Goal: Task Accomplishment & Management: Use online tool/utility

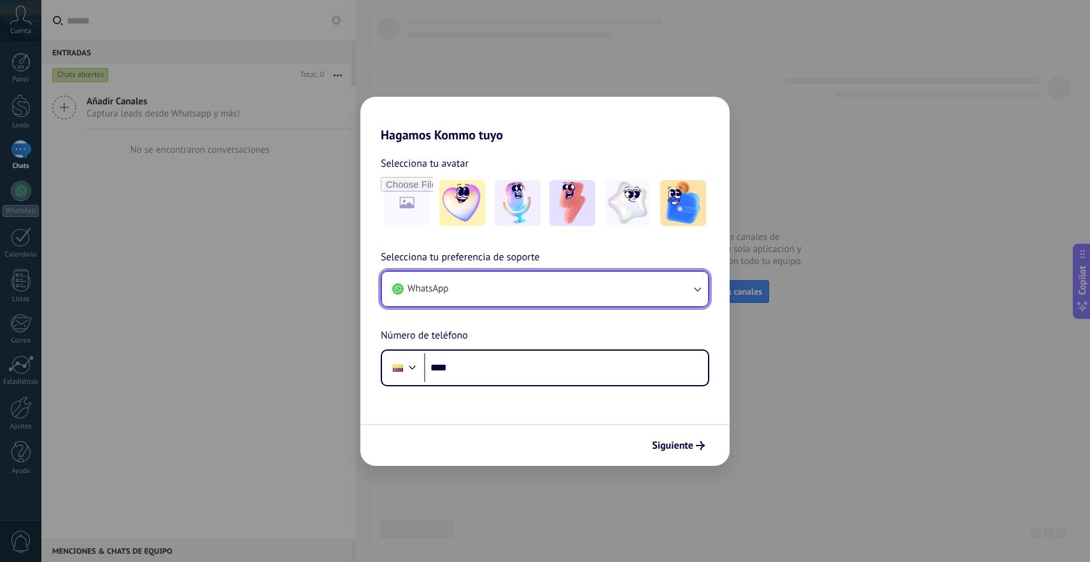
click at [462, 287] on button "WhatsApp" at bounding box center [545, 289] width 326 height 34
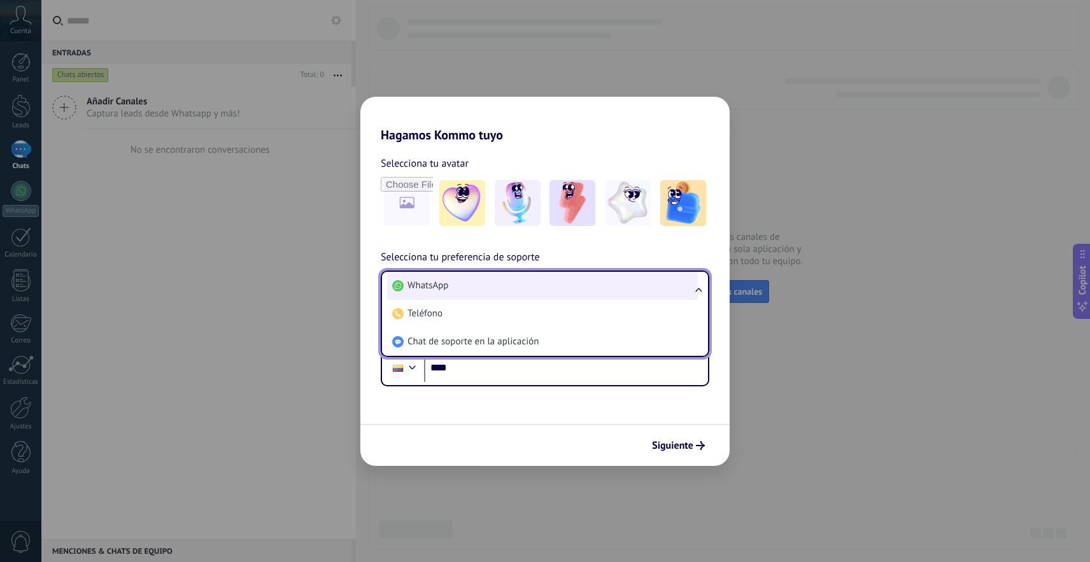
click at [521, 289] on li "WhatsApp" at bounding box center [542, 286] width 311 height 28
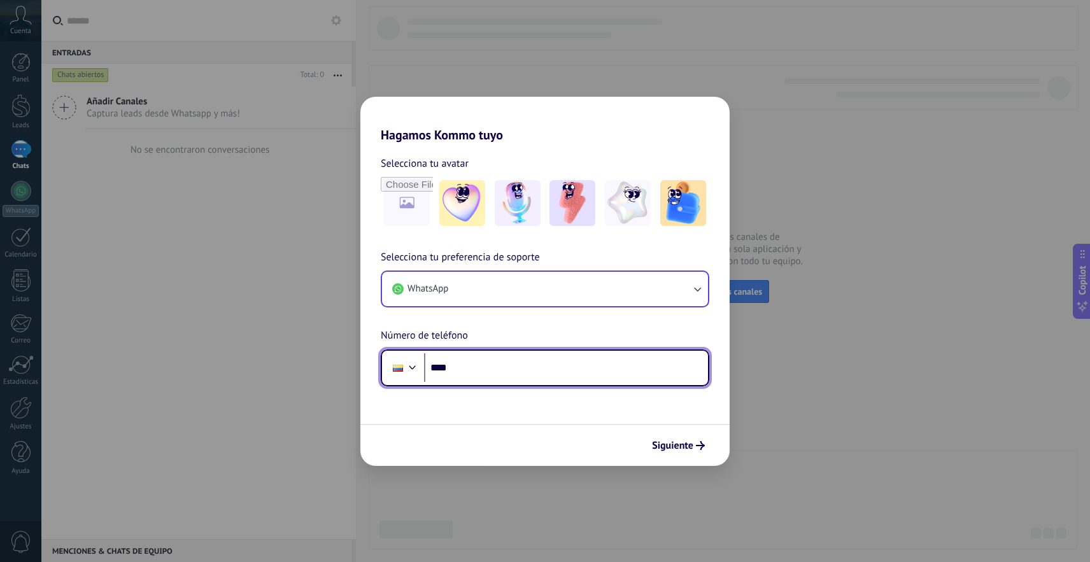
click at [488, 361] on input "****" at bounding box center [566, 367] width 284 height 29
type input "**********"
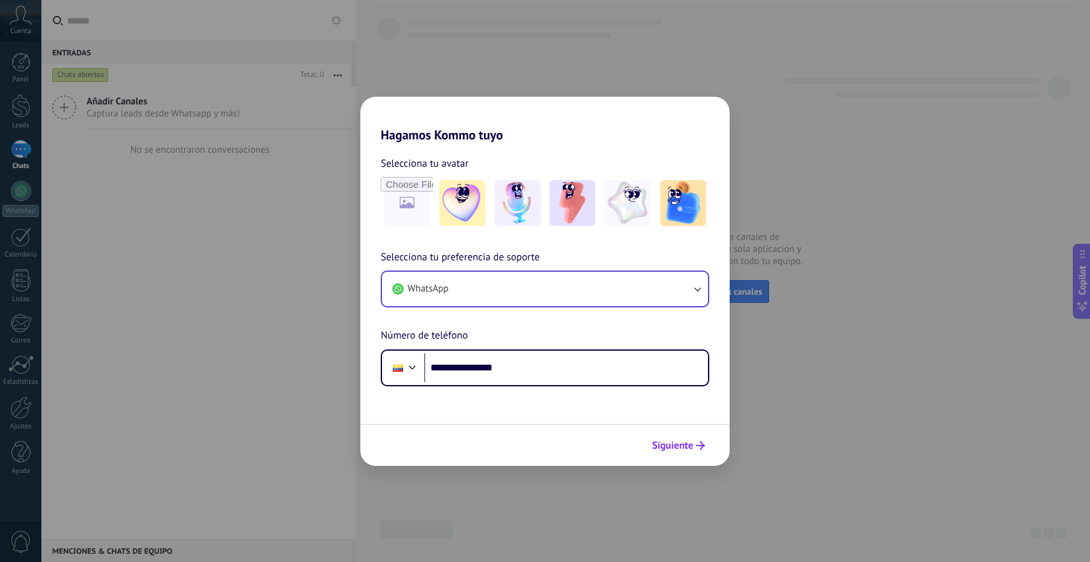
click at [689, 450] on span "Siguiente" at bounding box center [672, 445] width 41 height 9
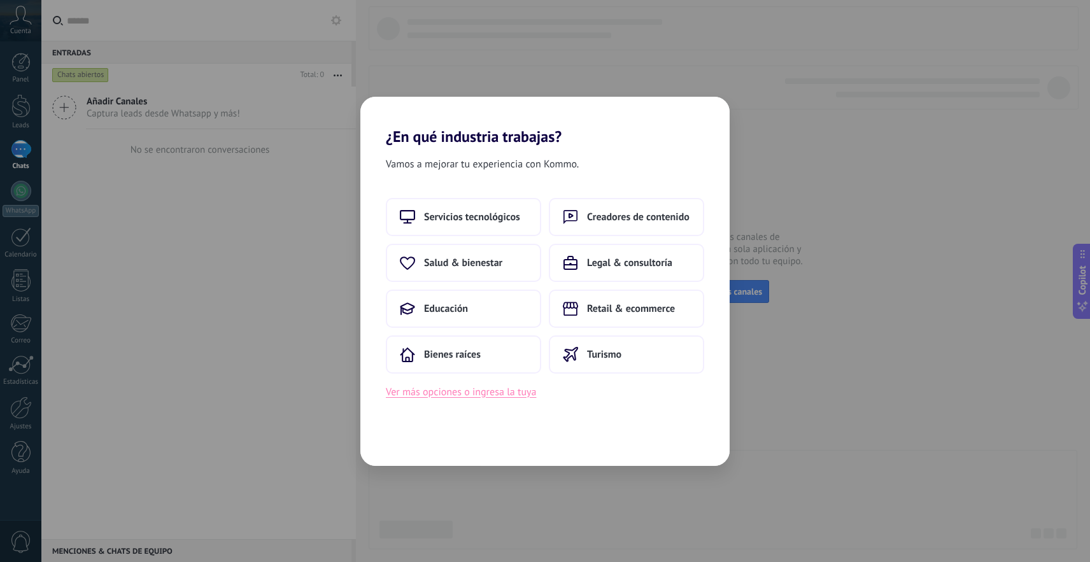
click at [492, 390] on button "Ver más opciones o ingresa la tuya" at bounding box center [461, 392] width 150 height 17
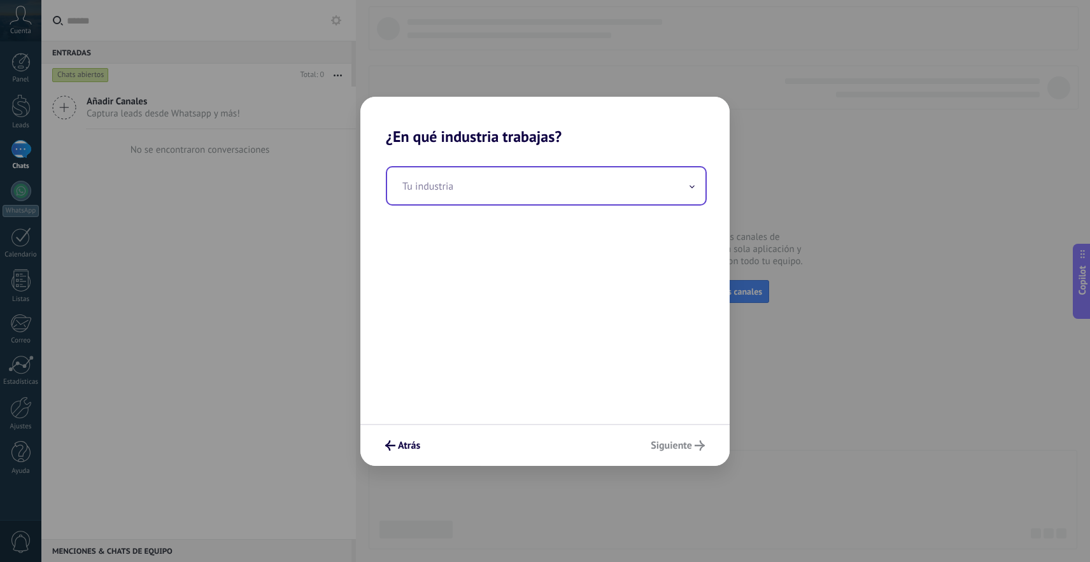
click at [552, 181] on input "text" at bounding box center [546, 185] width 318 height 37
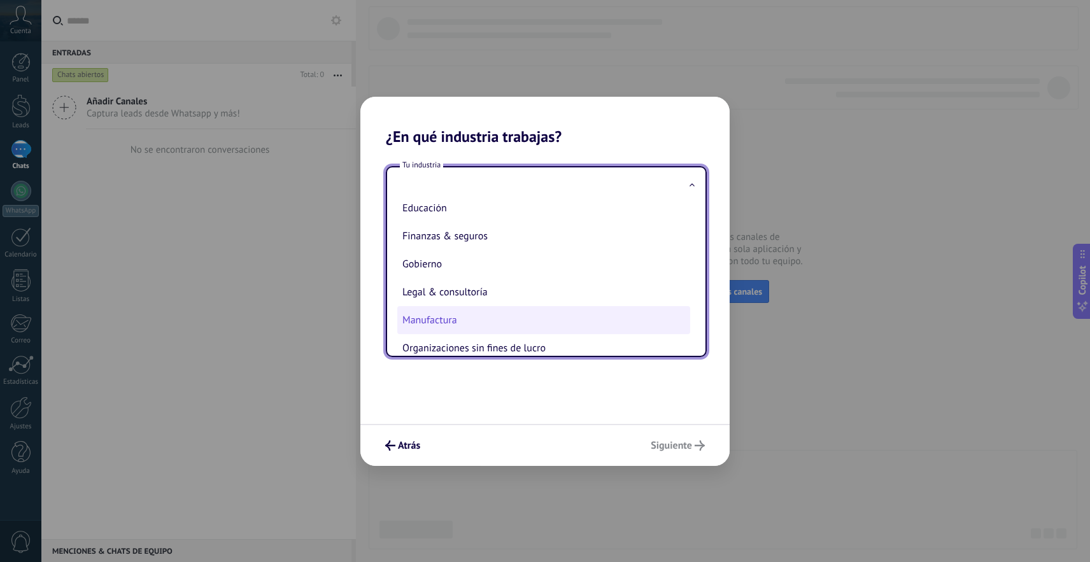
scroll to position [98, 0]
click at [444, 320] on li "Manufactura" at bounding box center [543, 319] width 293 height 28
type input "**********"
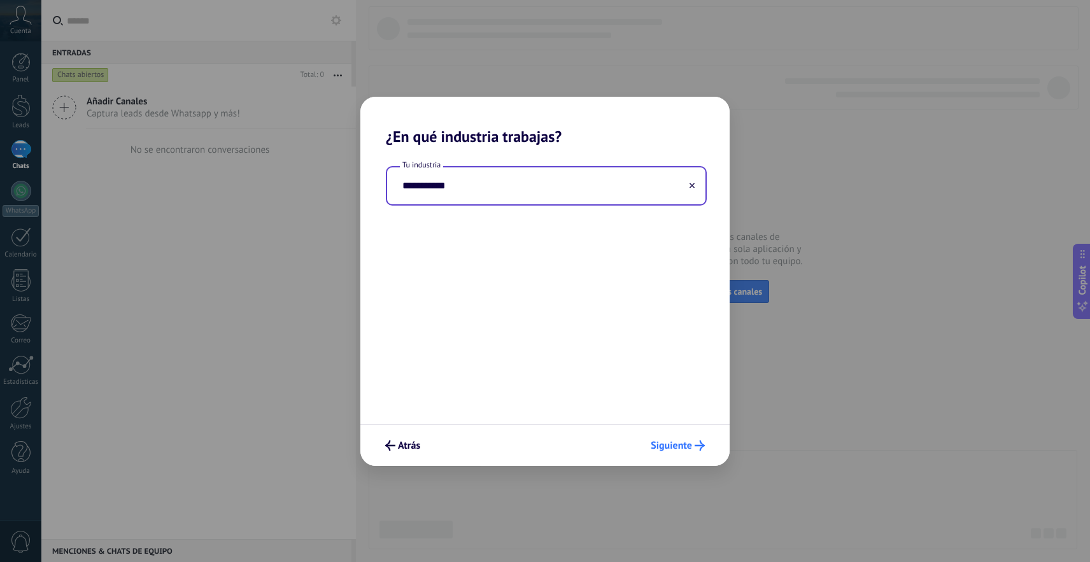
click at [676, 445] on span "Siguiente" at bounding box center [671, 445] width 41 height 9
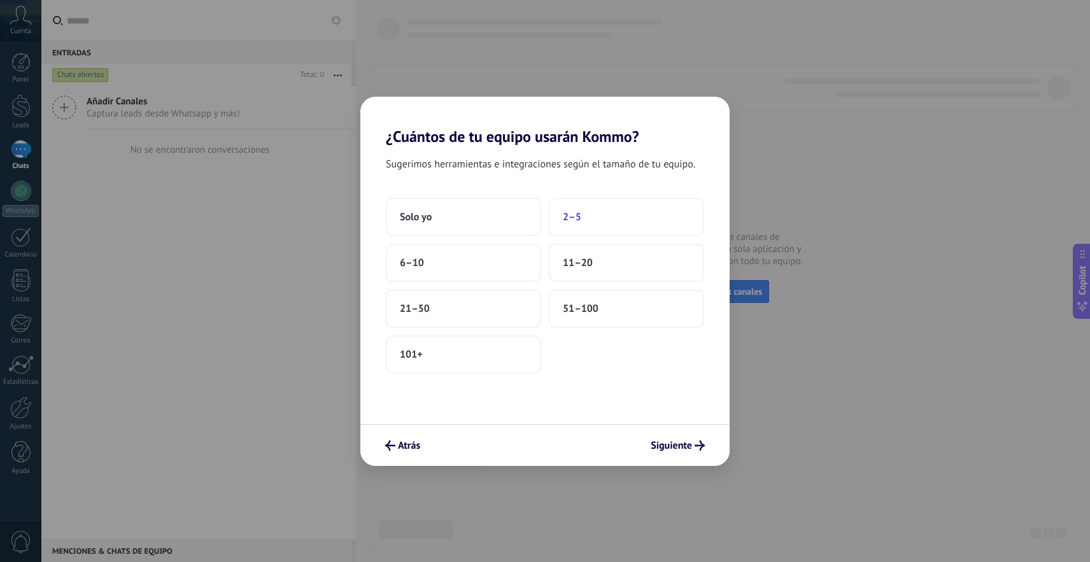
click at [611, 208] on button "2–5" at bounding box center [626, 217] width 155 height 38
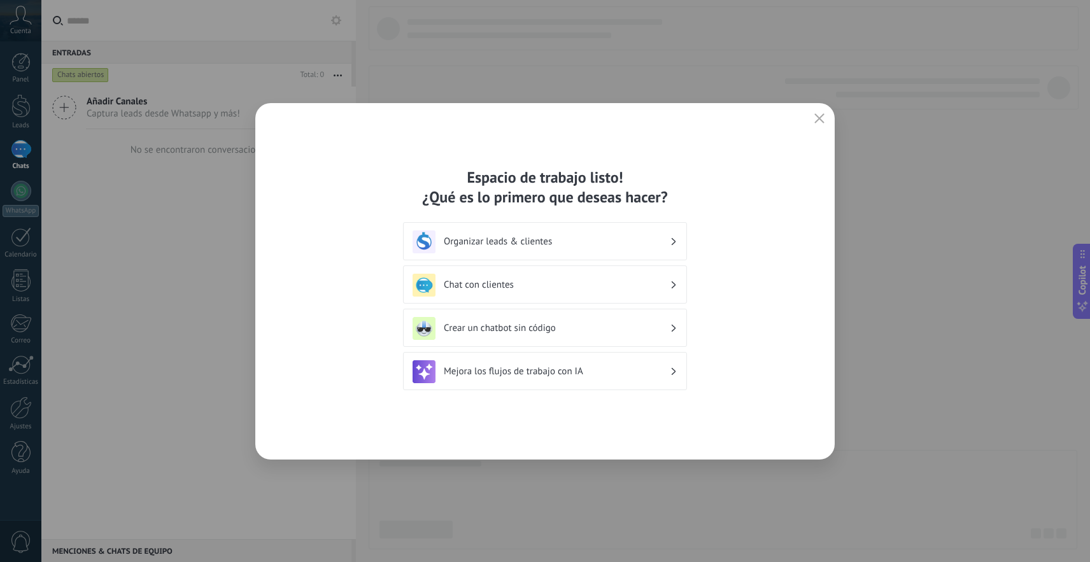
click at [562, 239] on h3 "Organizar leads & clientes" at bounding box center [557, 242] width 226 height 12
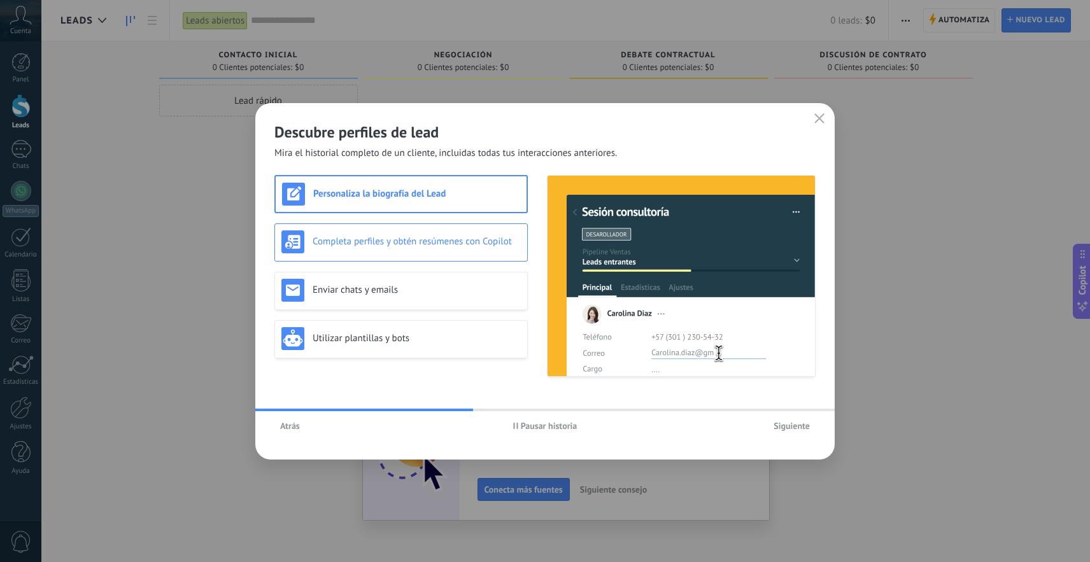
click at [404, 248] on div "Completa perfiles y obtén resúmenes con Copilot" at bounding box center [401, 242] width 239 height 23
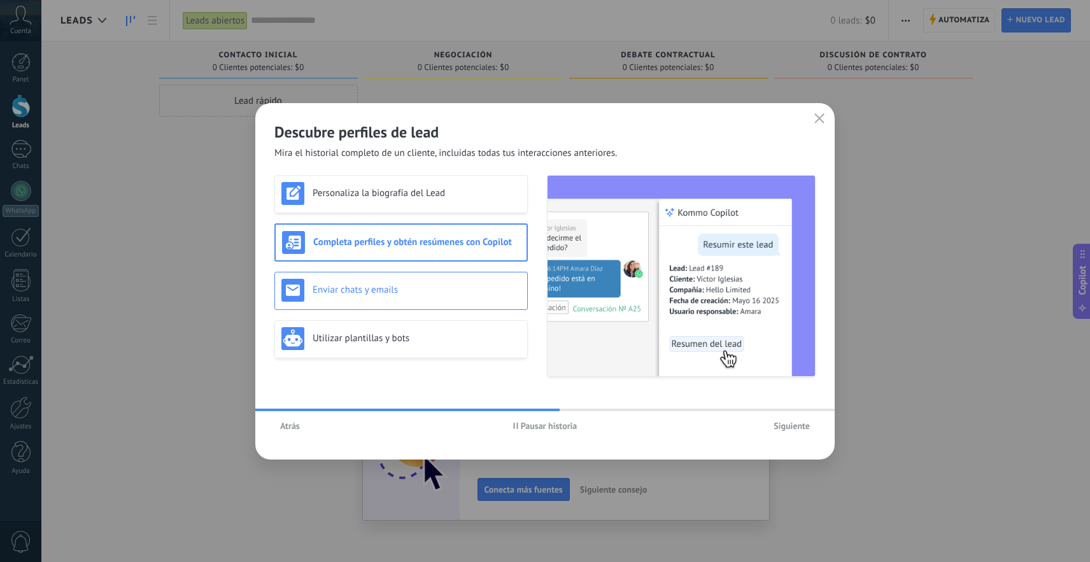
click at [396, 287] on h3 "Enviar chats y emails" at bounding box center [417, 290] width 208 height 12
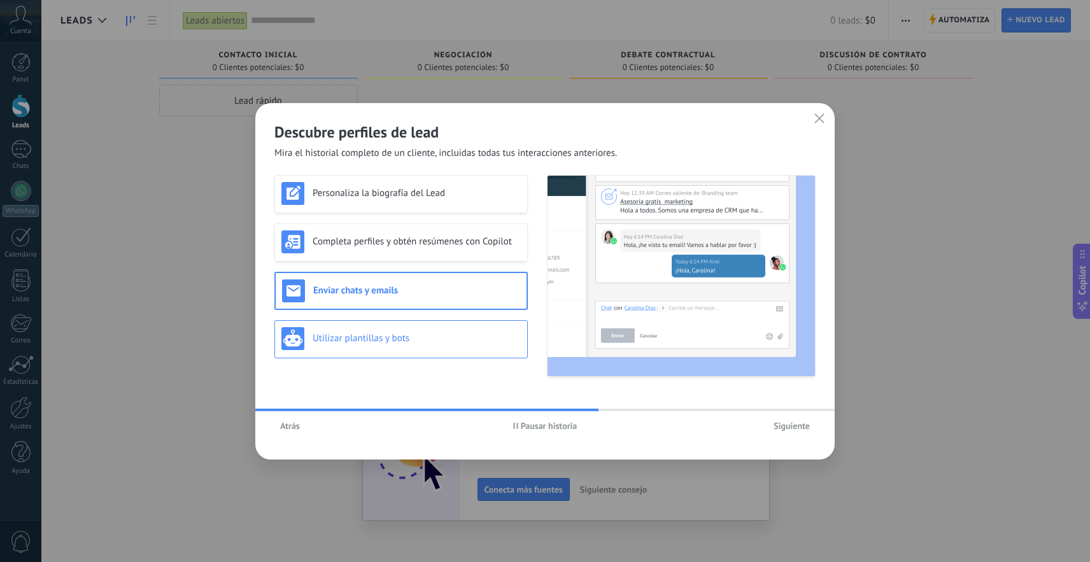
click at [397, 331] on div "Utilizar plantillas y bots" at bounding box center [401, 338] width 239 height 23
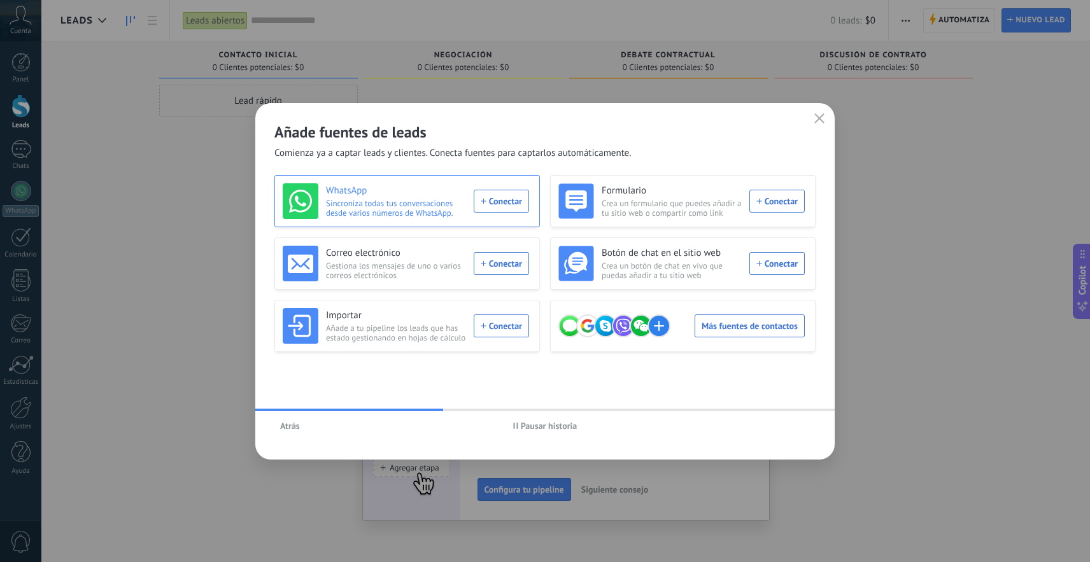
click at [502, 200] on div "WhatsApp Sincroniza todas tus conversaciones desde varios números de WhatsApp. …" at bounding box center [406, 201] width 246 height 36
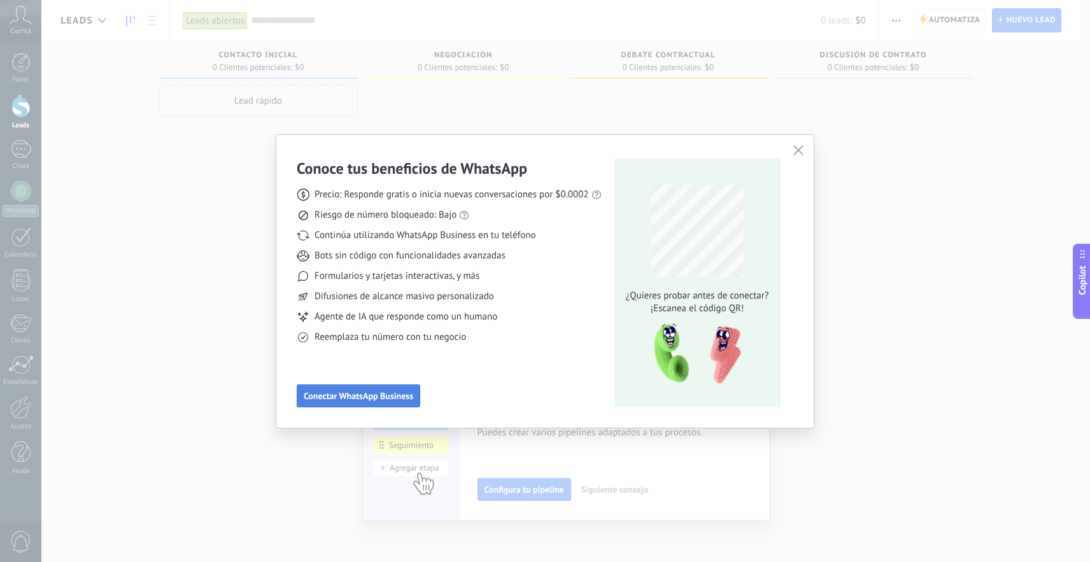
click at [363, 395] on span "Conectar WhatsApp Business" at bounding box center [359, 396] width 110 height 9
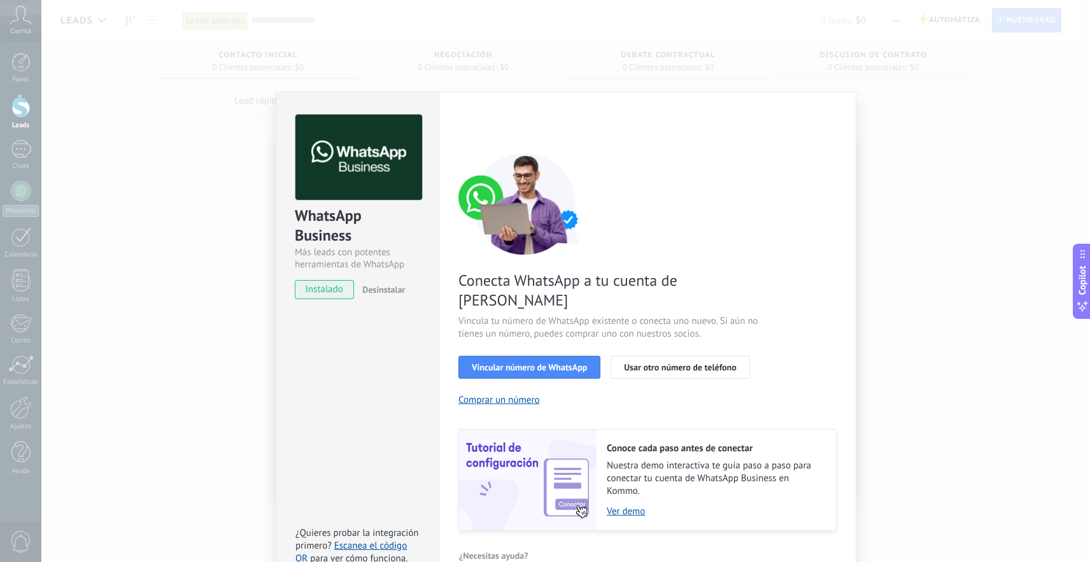
scroll to position [6, 0]
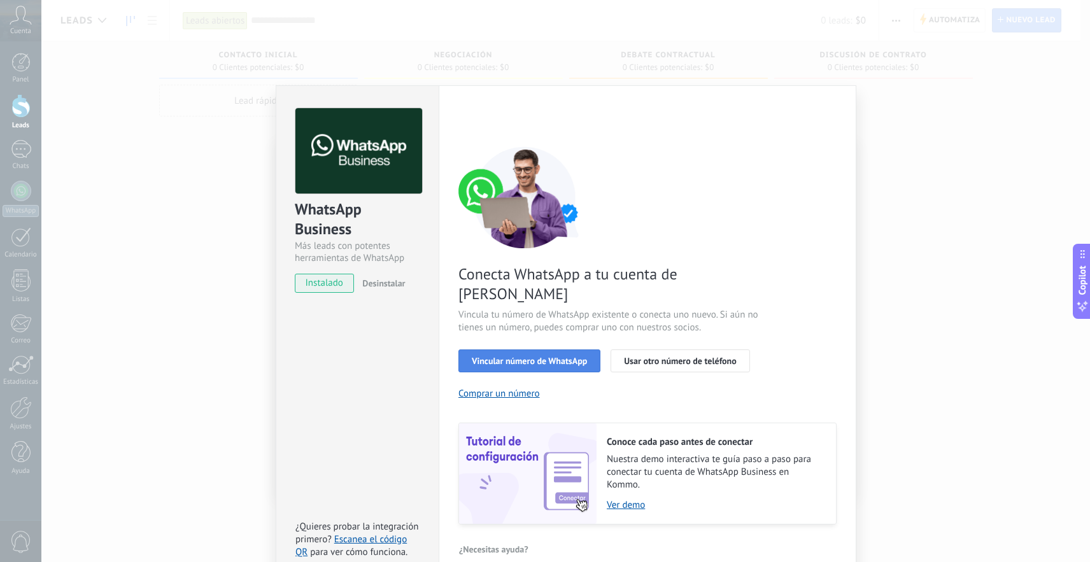
click at [509, 357] on span "Vincular número de WhatsApp" at bounding box center [529, 361] width 115 height 9
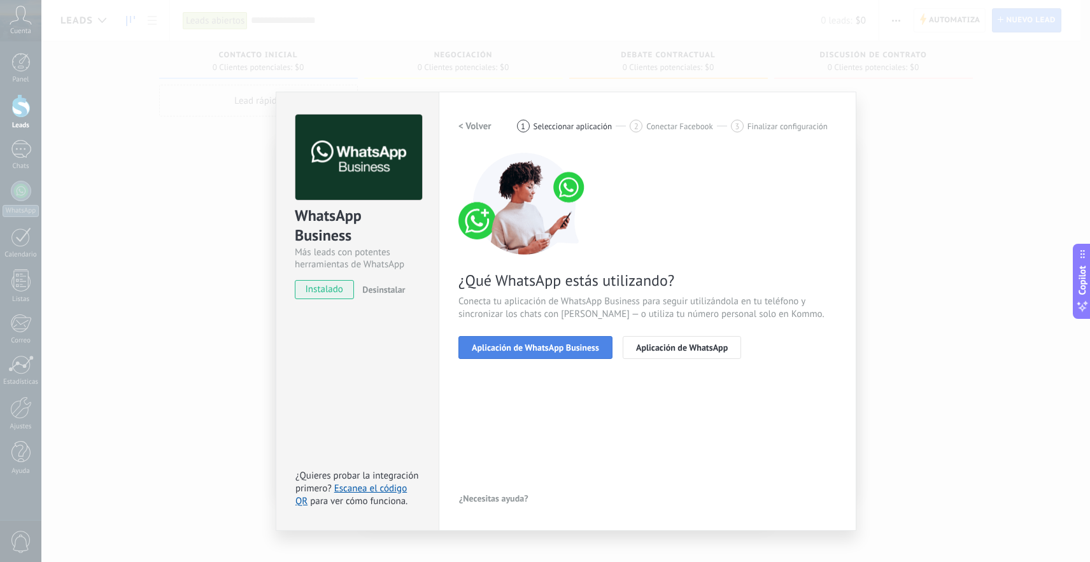
click at [514, 349] on span "Aplicación de WhatsApp Business" at bounding box center [535, 347] width 127 height 9
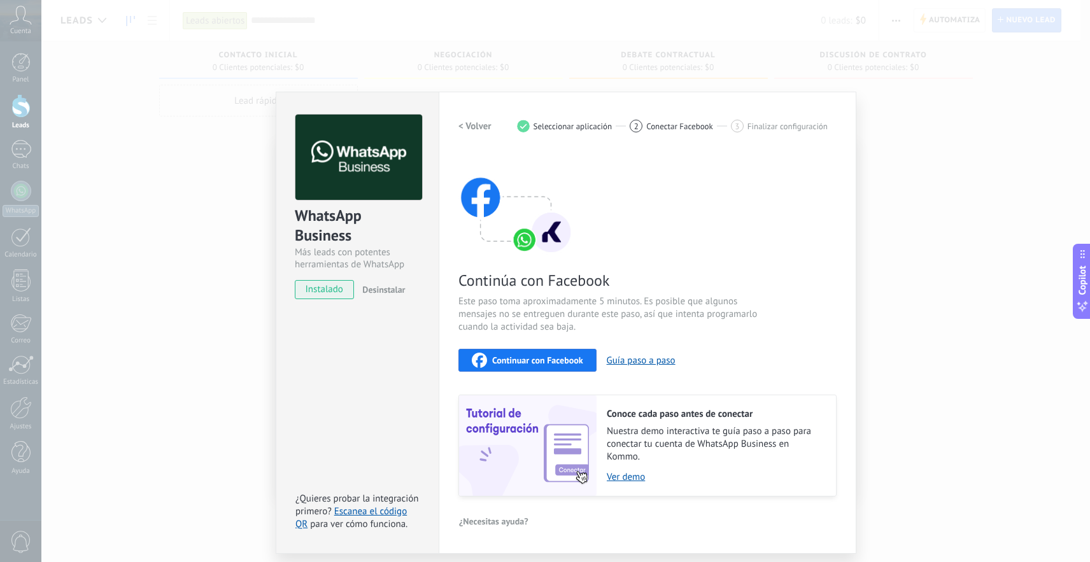
click at [512, 363] on span "Continuar con Facebook" at bounding box center [537, 360] width 91 height 9
click at [556, 361] on span "Continuar con Facebook" at bounding box center [537, 360] width 91 height 9
click at [332, 294] on span "instalado" at bounding box center [325, 289] width 58 height 19
click at [546, 359] on span "Continuar con Facebook" at bounding box center [537, 360] width 91 height 9
click at [170, 243] on div "WhatsApp Business Más leads con potentes herramientas de WhatsApp instalado Des…" at bounding box center [565, 281] width 1049 height 562
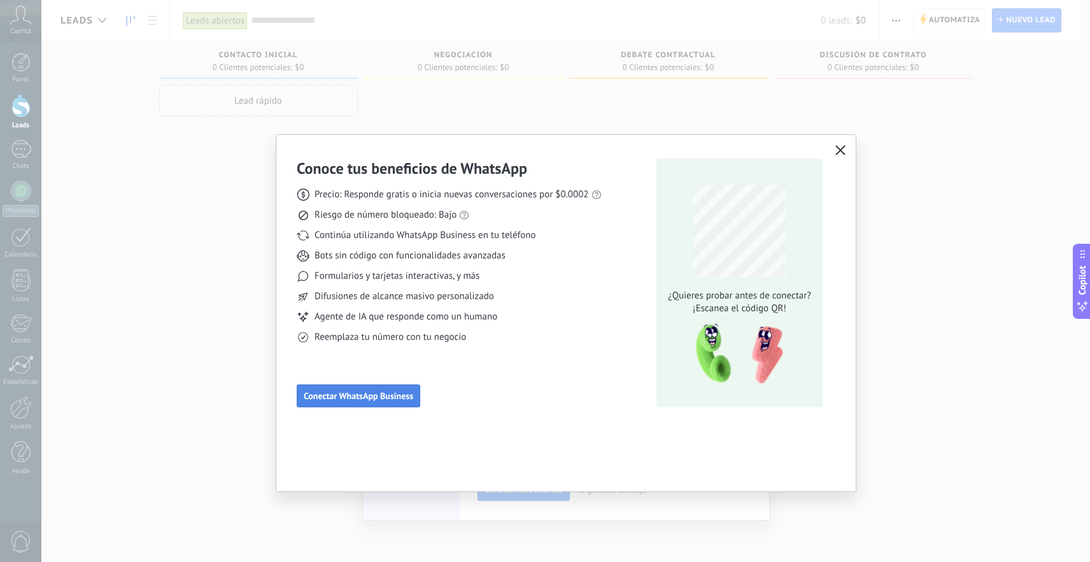
click at [365, 388] on button "Conectar WhatsApp Business" at bounding box center [359, 396] width 124 height 23
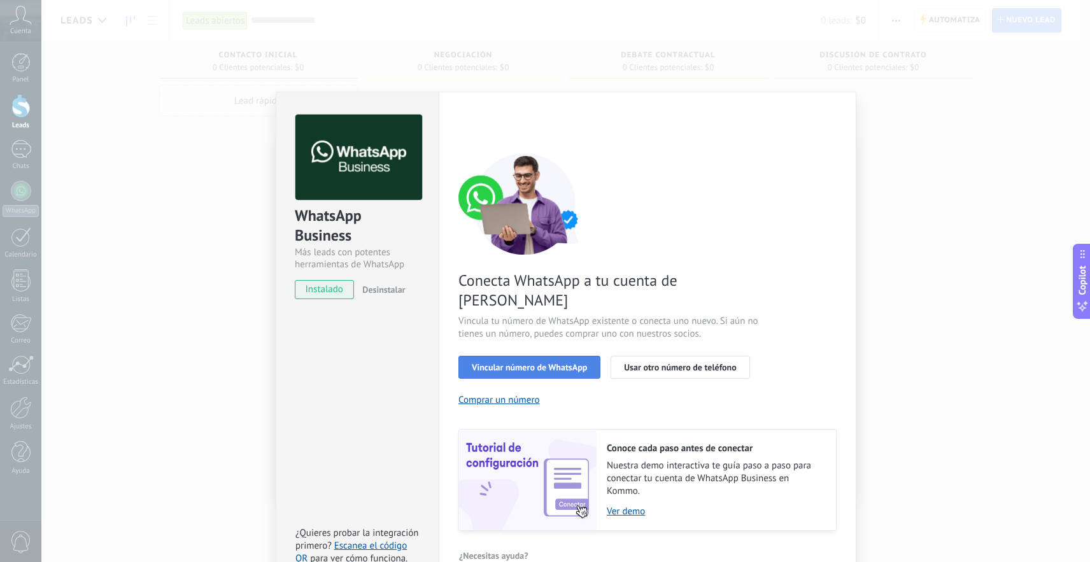
click at [531, 363] on span "Vincular número de WhatsApp" at bounding box center [529, 367] width 115 height 9
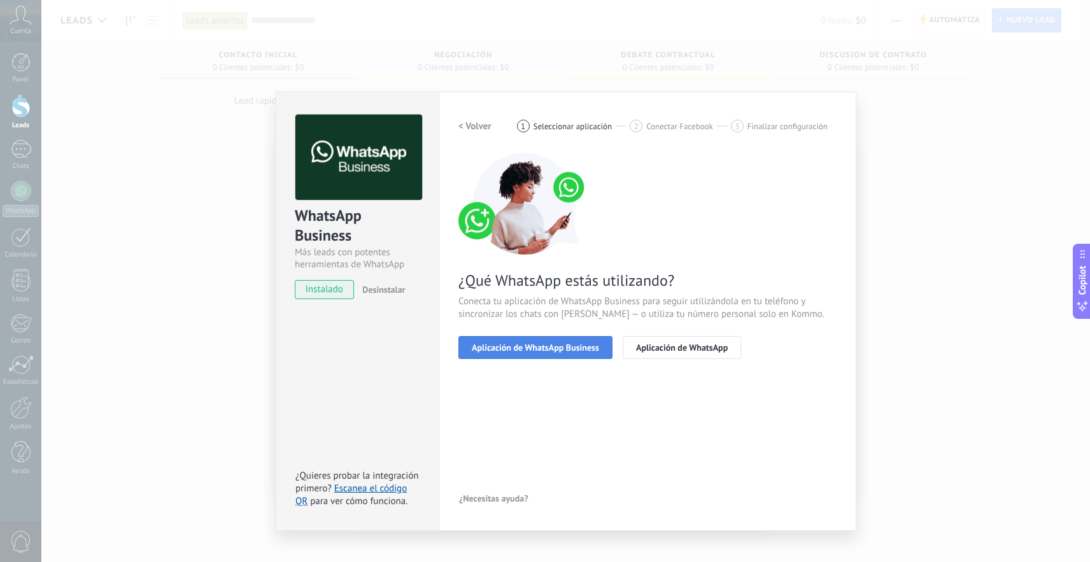
click at [552, 343] on span "Aplicación de WhatsApp Business" at bounding box center [535, 347] width 127 height 9
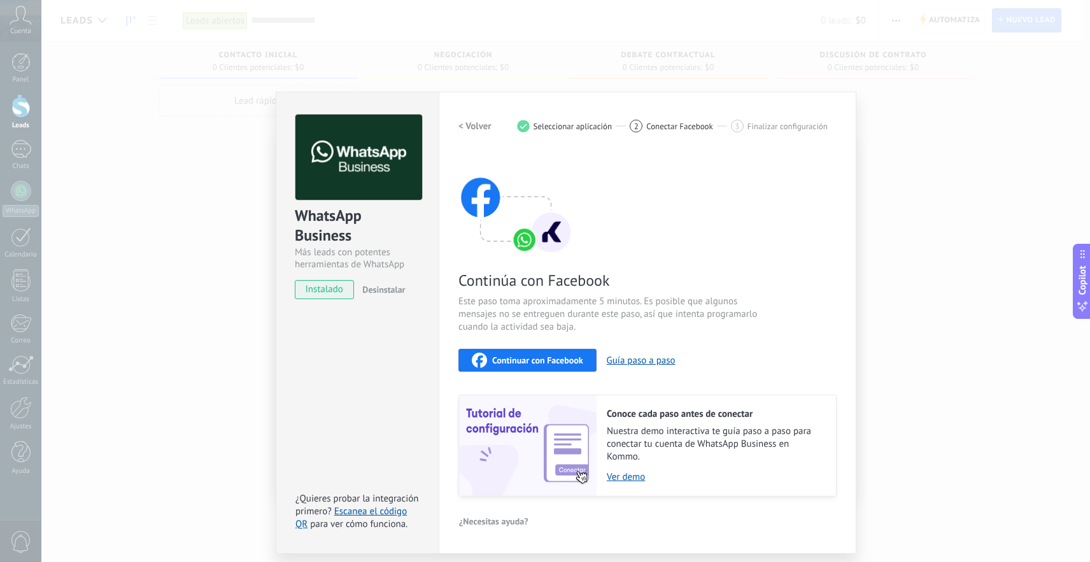
click at [196, 335] on div "WhatsApp Business Más leads con potentes herramientas de WhatsApp instalado Des…" at bounding box center [565, 281] width 1049 height 562
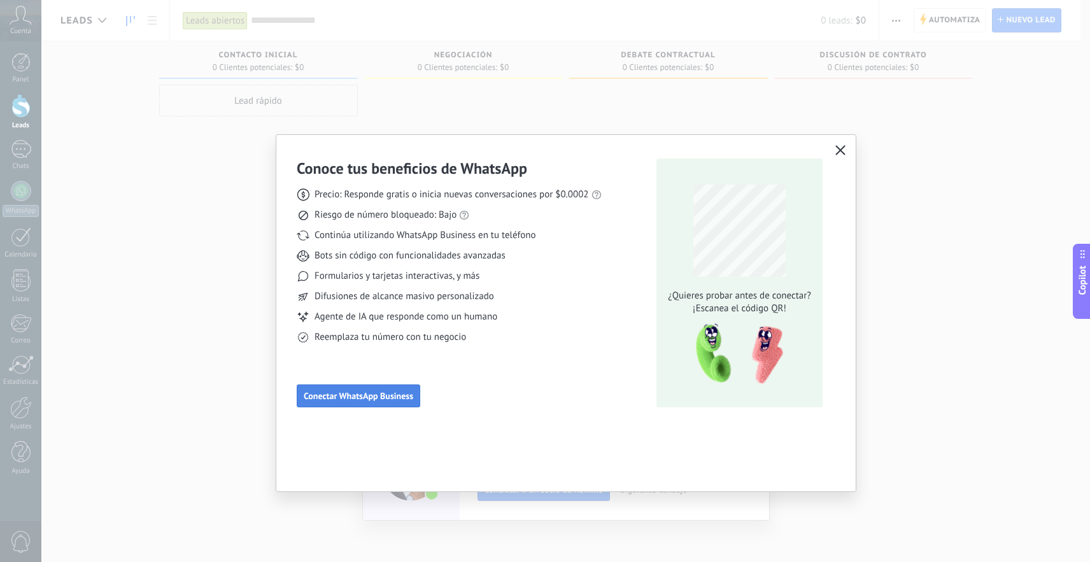
click at [363, 394] on span "Conectar WhatsApp Business" at bounding box center [359, 396] width 110 height 9
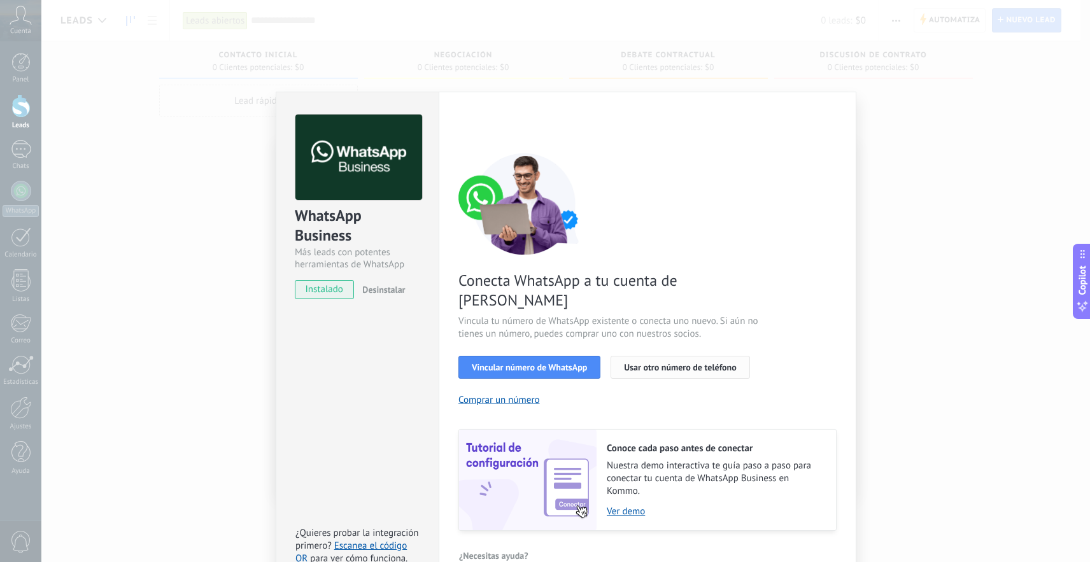
click at [663, 363] on span "Usar otro número de teléfono" at bounding box center [680, 367] width 112 height 9
click at [562, 363] on span "Vincular número de WhatsApp" at bounding box center [529, 367] width 115 height 9
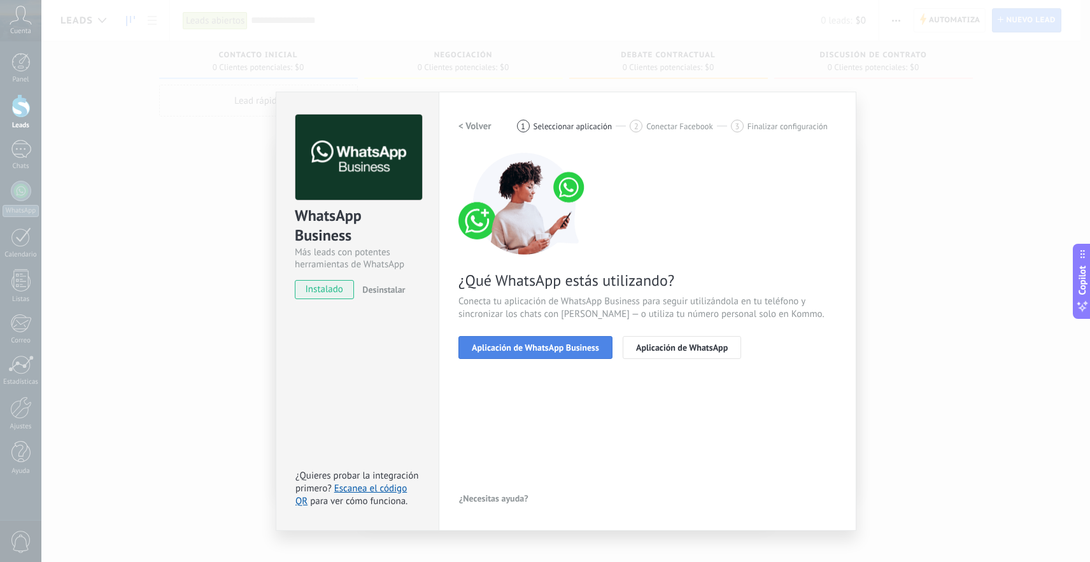
click at [557, 348] on span "Aplicación de WhatsApp Business" at bounding box center [535, 347] width 127 height 9
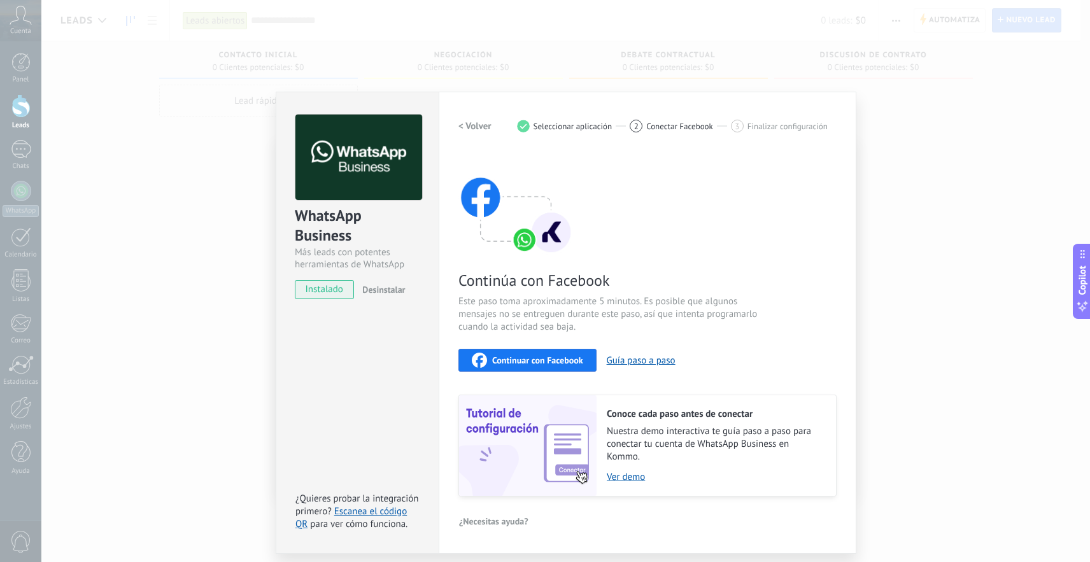
click at [522, 357] on span "Continuar con Facebook" at bounding box center [537, 360] width 91 height 9
click at [501, 357] on span "Continuar con Facebook" at bounding box center [537, 360] width 91 height 9
click at [327, 287] on span "instalado" at bounding box center [325, 289] width 58 height 19
click at [525, 356] on span "Continuar con Facebook" at bounding box center [537, 360] width 91 height 9
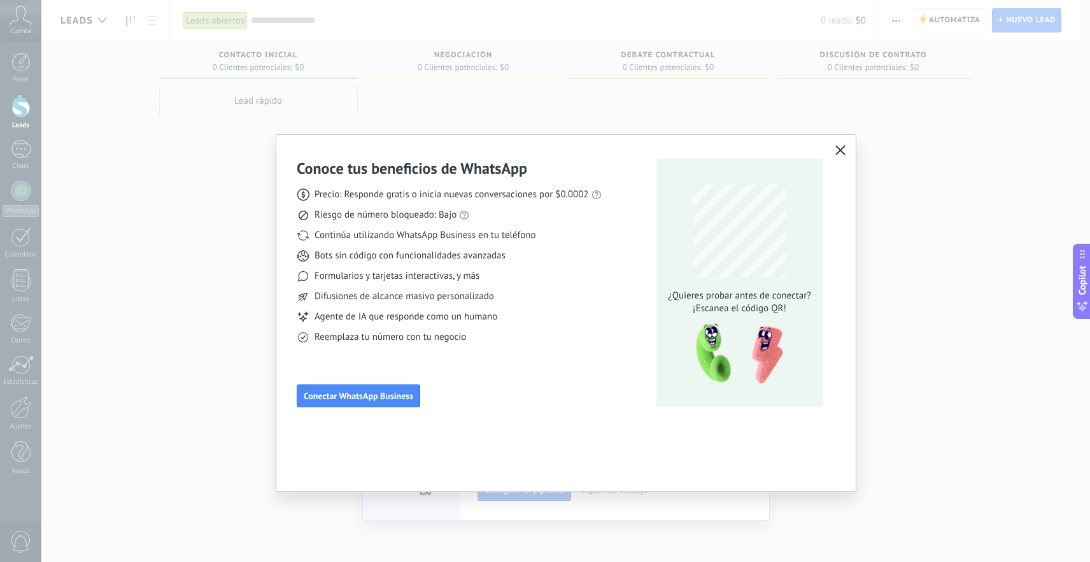
click at [838, 154] on icon "button" at bounding box center [841, 150] width 10 height 10
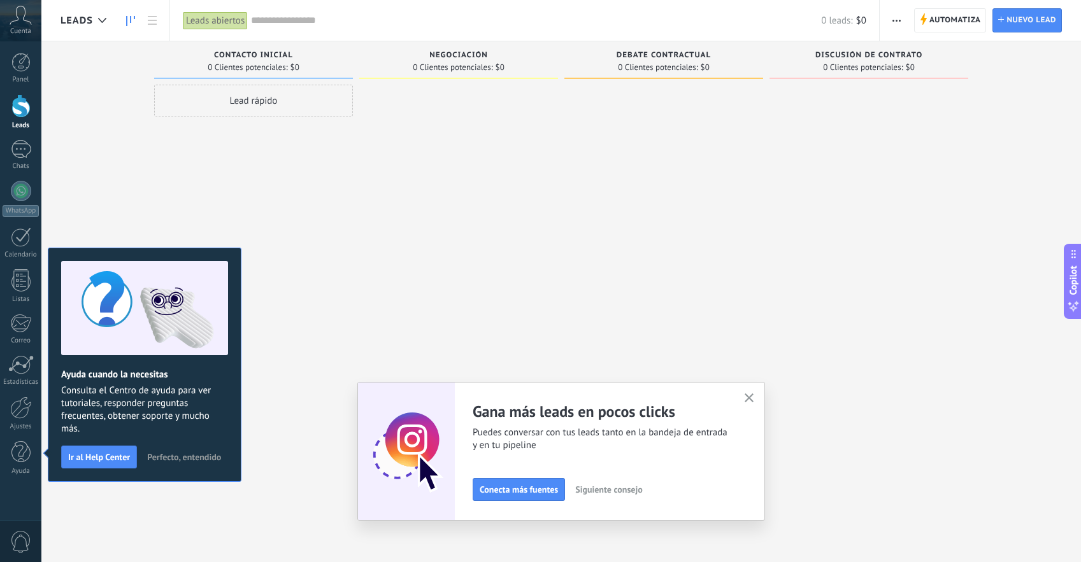
click at [754, 399] on icon "button" at bounding box center [750, 399] width 10 height 10
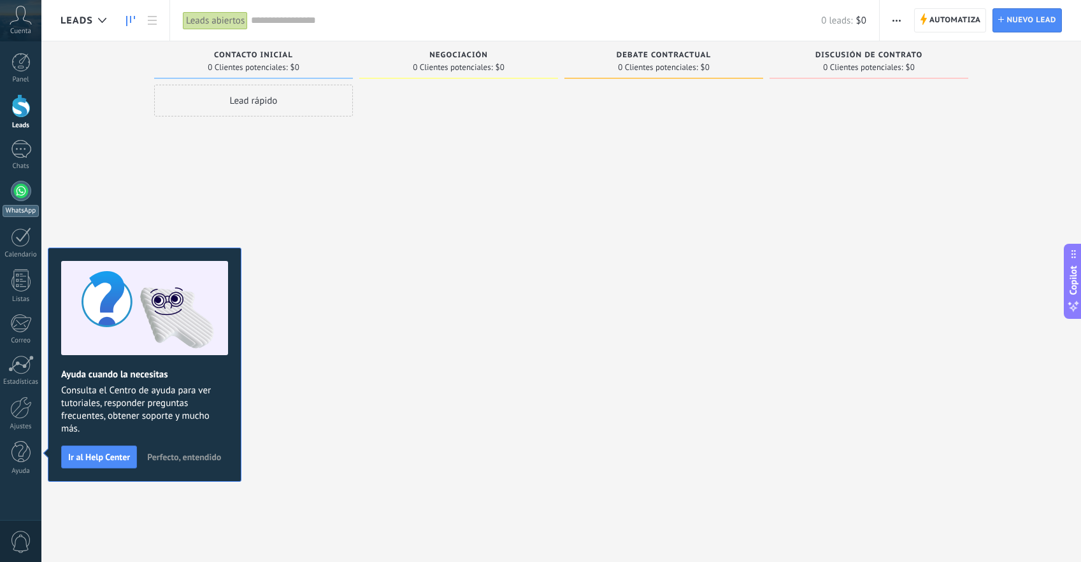
click at [22, 197] on div at bounding box center [21, 191] width 20 height 20
